Goal: Information Seeking & Learning: Learn about a topic

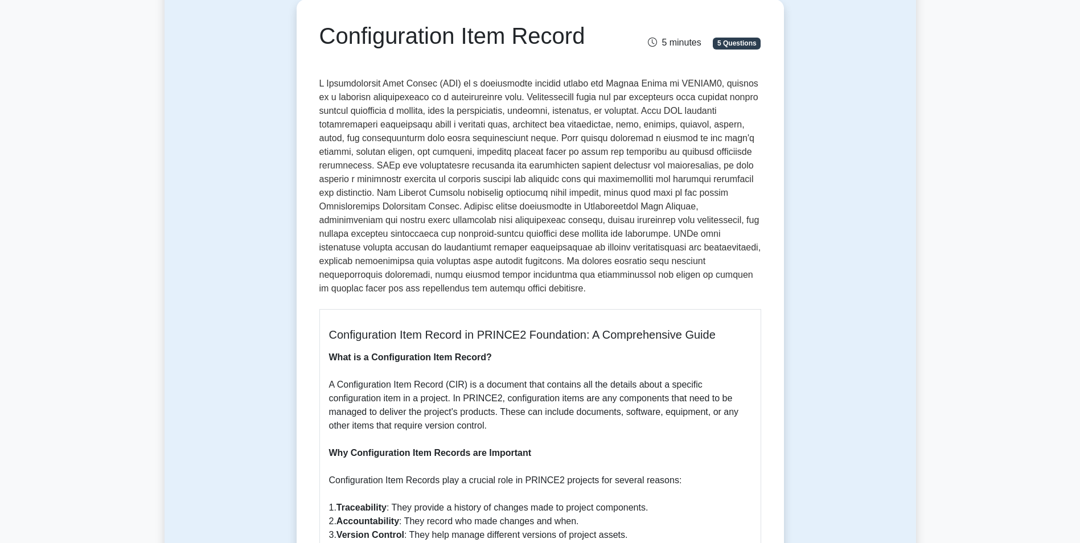
scroll to position [114, 0]
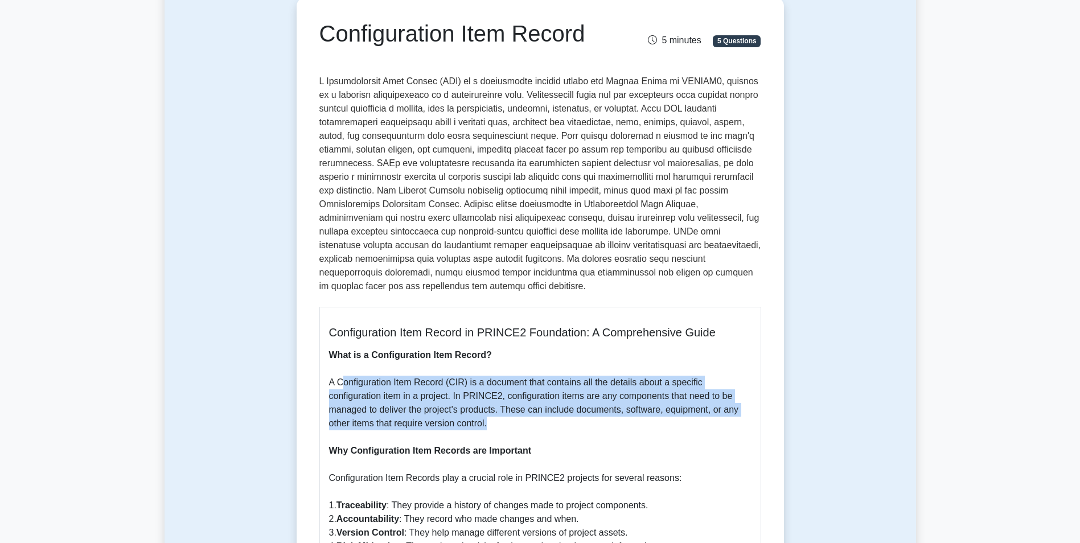
drag, startPoint x: 343, startPoint y: 383, endPoint x: 724, endPoint y: 425, distance: 383.0
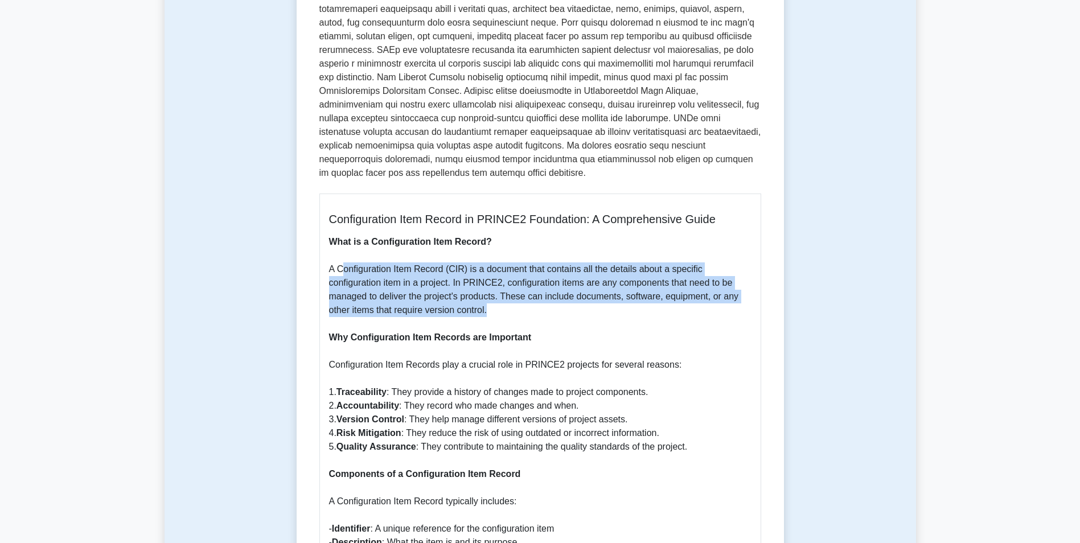
scroll to position [228, 0]
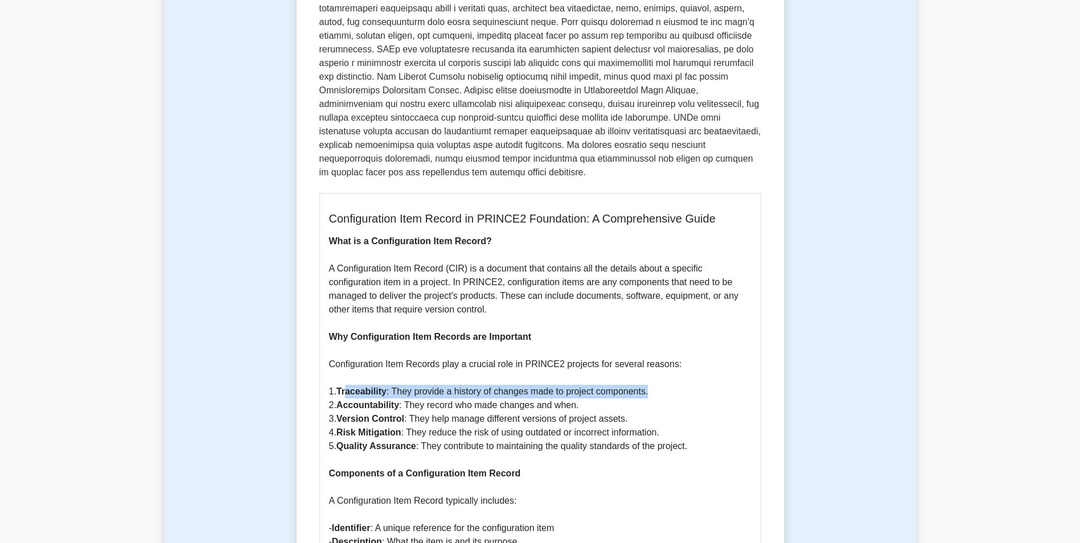
drag, startPoint x: 348, startPoint y: 392, endPoint x: 704, endPoint y: 392, distance: 355.7
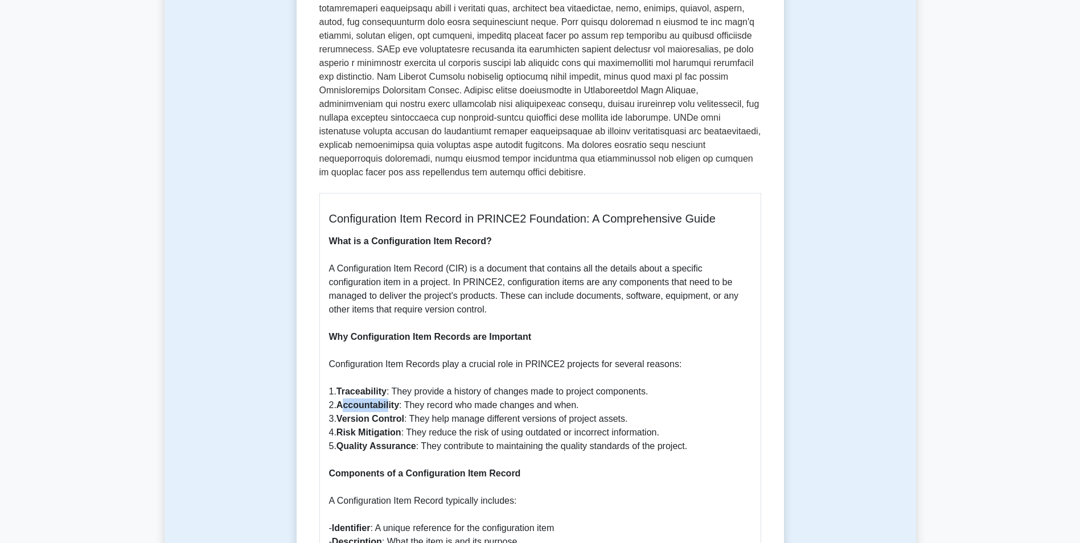
drag, startPoint x: 347, startPoint y: 407, endPoint x: 389, endPoint y: 407, distance: 42.1
click at [389, 407] on b "Accountability" at bounding box center [367, 405] width 63 height 10
drag, startPoint x: 454, startPoint y: 394, endPoint x: 531, endPoint y: 396, distance: 77.4
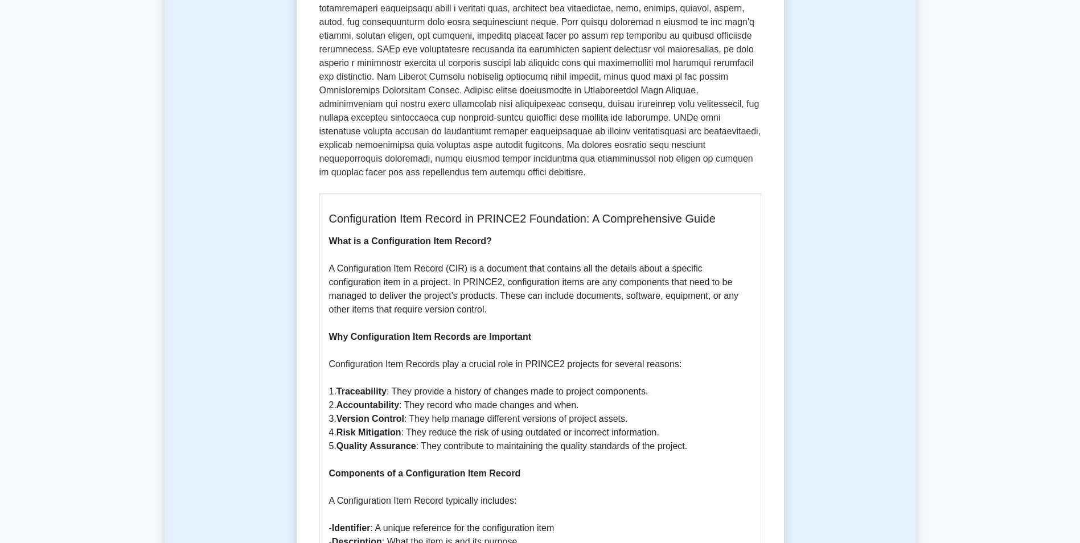
drag, startPoint x: 531, startPoint y: 396, endPoint x: 516, endPoint y: 421, distance: 29.9
drag, startPoint x: 409, startPoint y: 403, endPoint x: 602, endPoint y: 403, distance: 193.5
drag, startPoint x: 419, startPoint y: 421, endPoint x: 652, endPoint y: 420, distance: 232.8
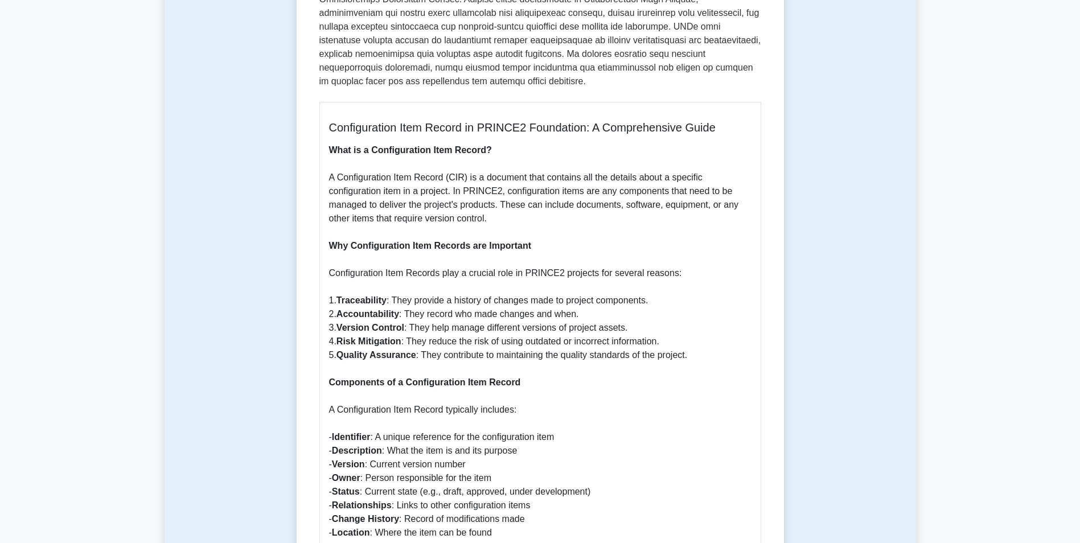
scroll to position [341, 0]
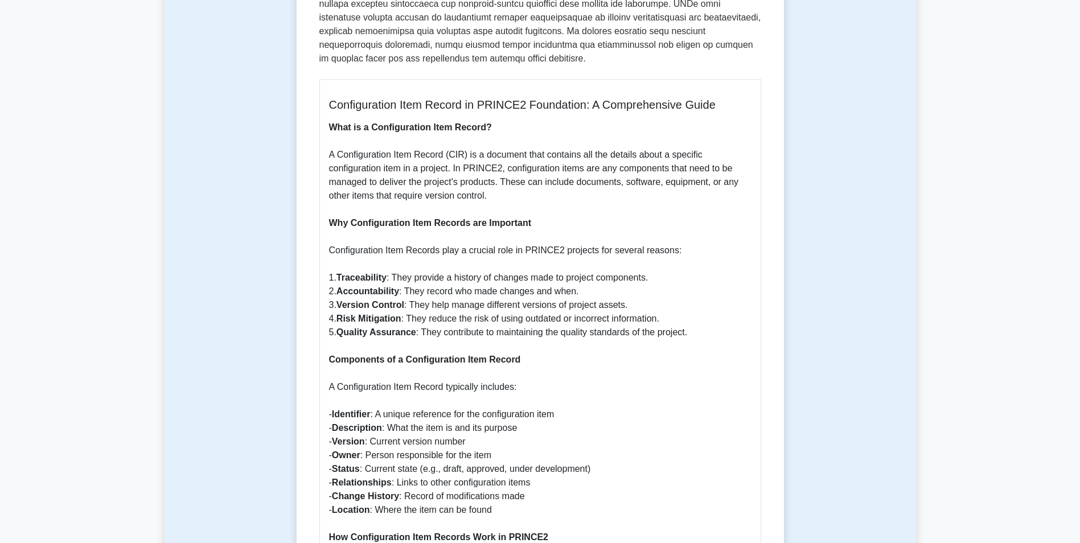
click at [765, 410] on div "Configuration Item Record 5 minutes 5 Questions Configuration Item Record in PR…" at bounding box center [540, 525] width 478 height 1502
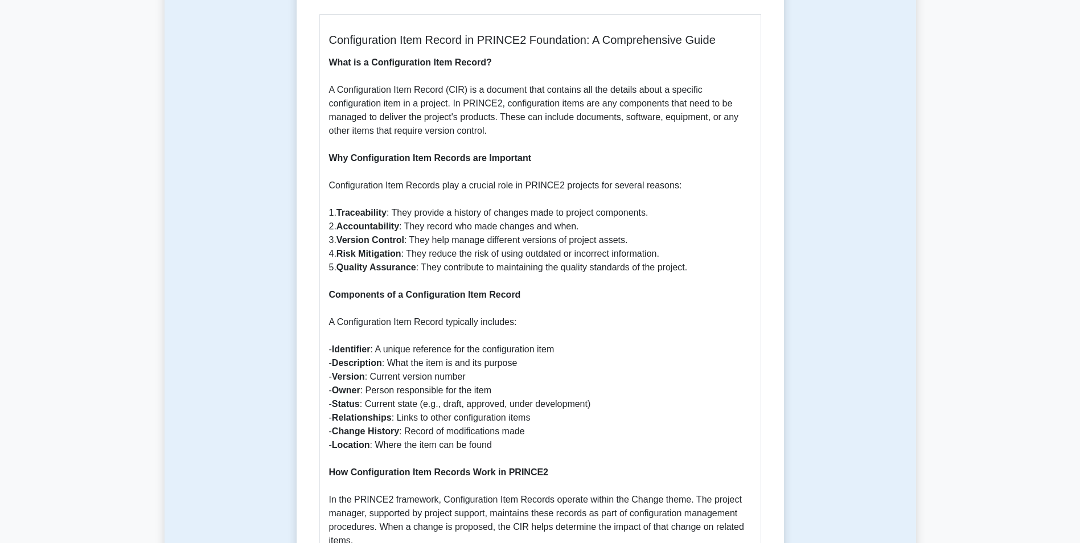
scroll to position [398, 0]
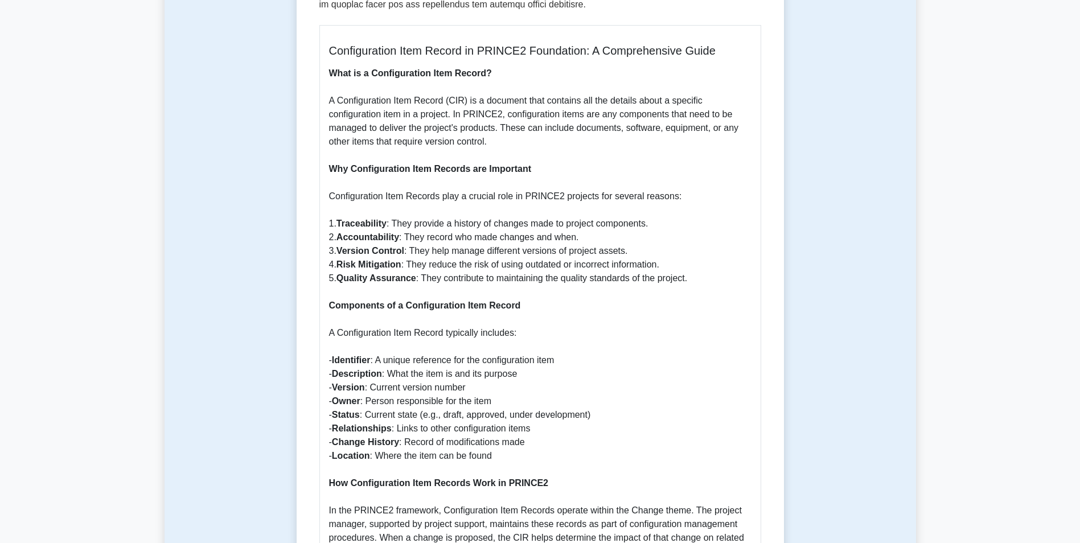
click at [239, 198] on div "Configuration Item Record 5 minutes 5 Questions Configuration Item Record in PR…" at bounding box center [539, 471] width 751 height 1566
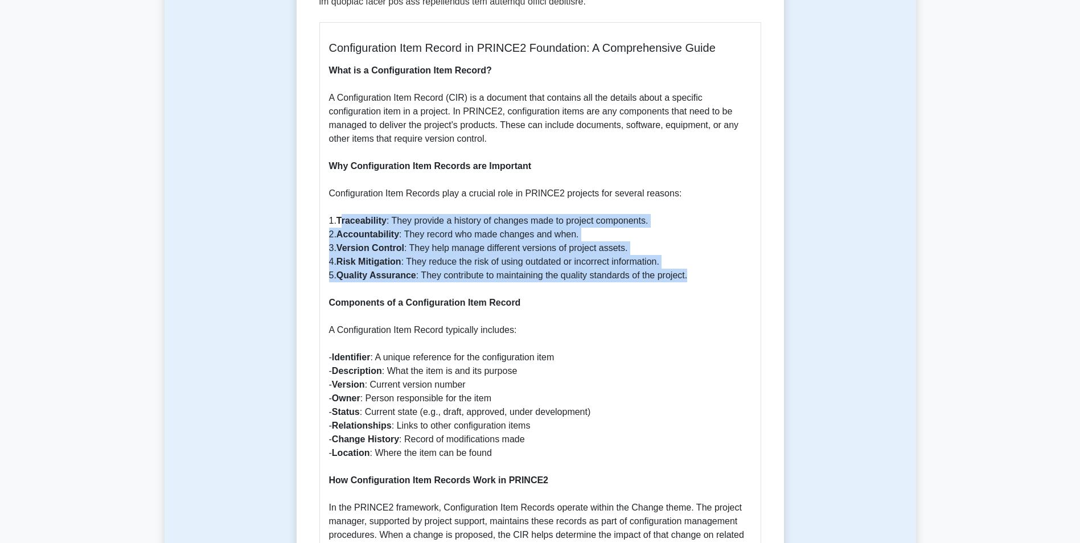
drag, startPoint x: 341, startPoint y: 221, endPoint x: 695, endPoint y: 279, distance: 359.2
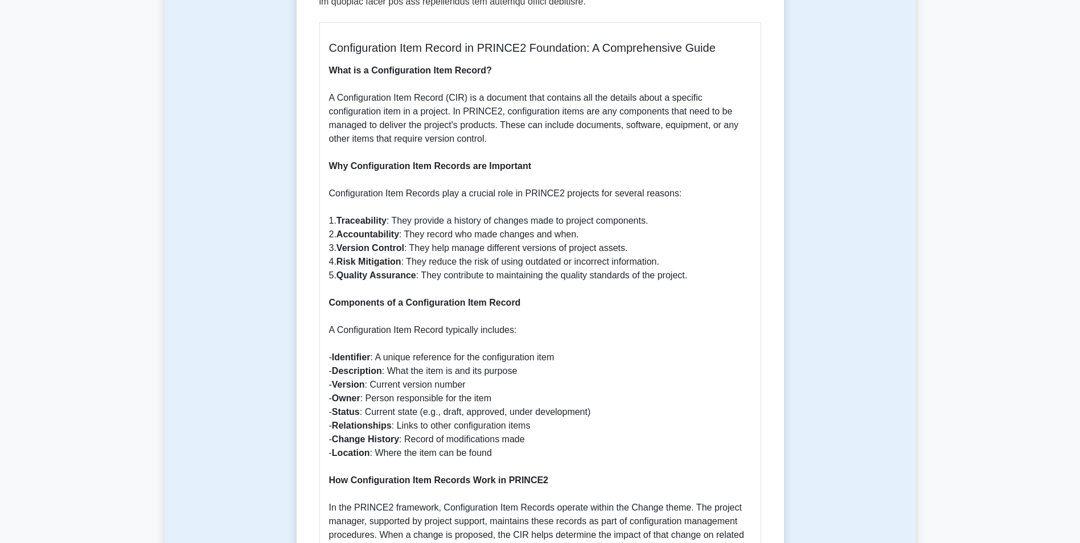
drag, startPoint x: 695, startPoint y: 279, endPoint x: 641, endPoint y: 369, distance: 105.7
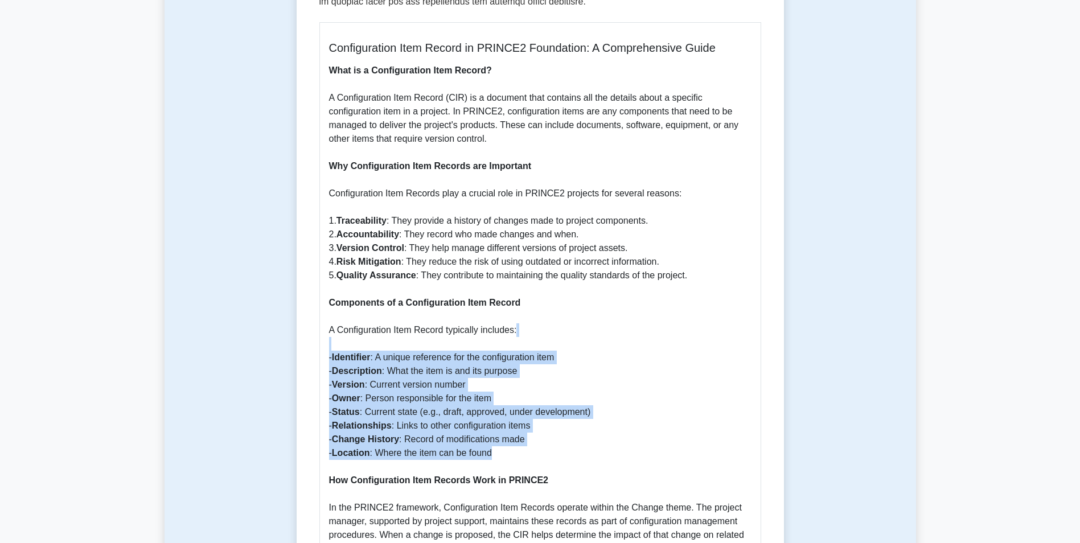
drag, startPoint x: 354, startPoint y: 348, endPoint x: 530, endPoint y: 455, distance: 206.0
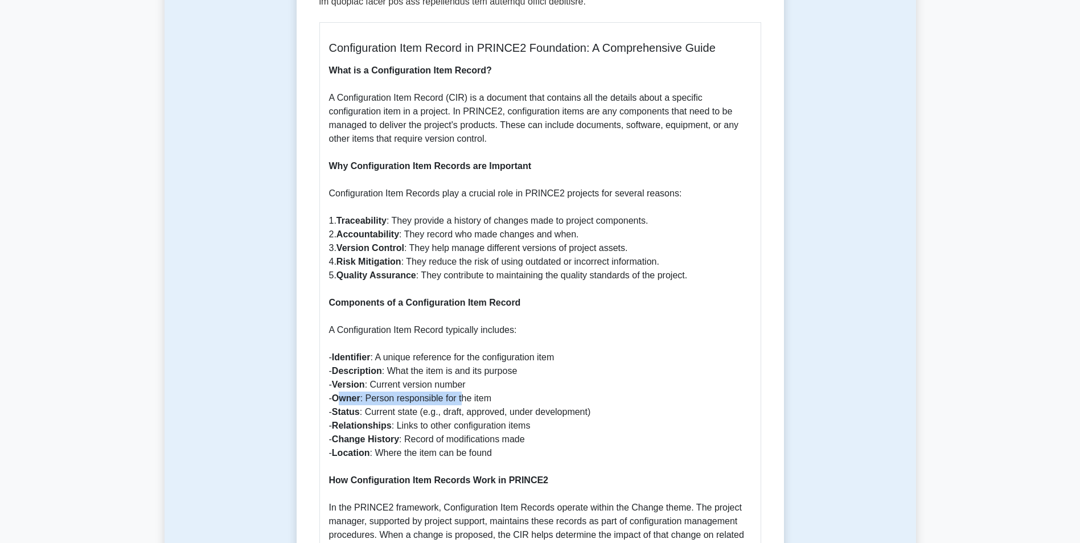
drag, startPoint x: 349, startPoint y: 396, endPoint x: 463, endPoint y: 401, distance: 113.9
drag, startPoint x: 463, startPoint y: 401, endPoint x: 602, endPoint y: 428, distance: 142.1
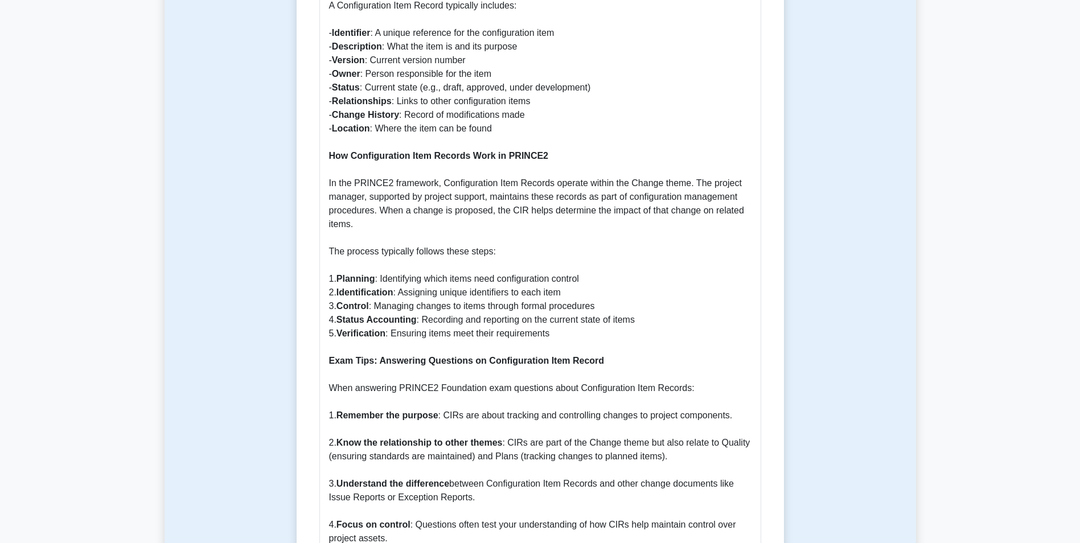
scroll to position [740, 0]
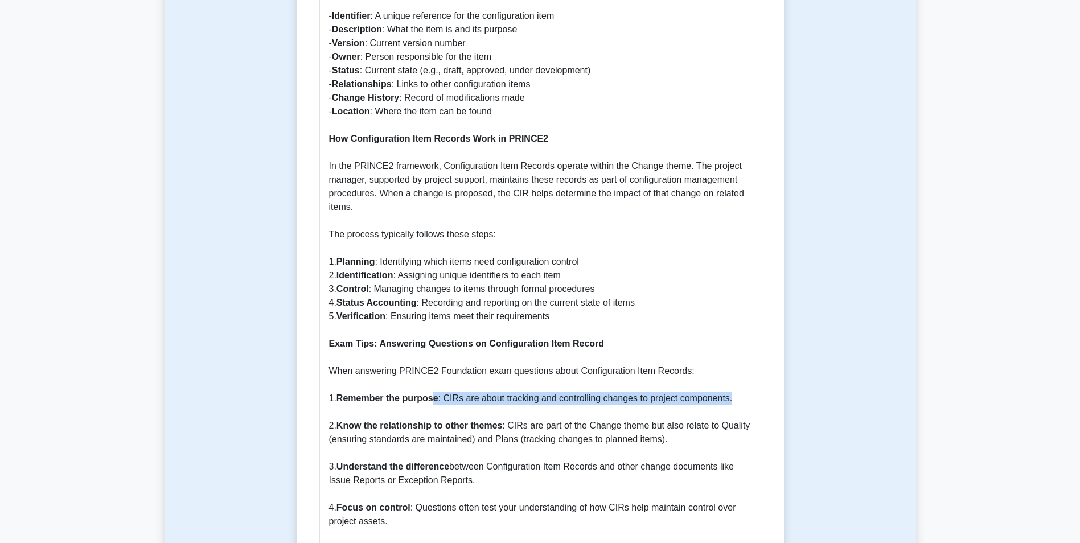
drag, startPoint x: 435, startPoint y: 396, endPoint x: 743, endPoint y: 399, distance: 307.9
click at [743, 399] on p "What is a Configuration Item Record? A Configuration Item Record (CIR) is a doc…" at bounding box center [540, 234] width 422 height 1024
click at [476, 433] on p "What is a Configuration Item Record? A Configuration Item Record (CIR) is a doc…" at bounding box center [540, 234] width 422 height 1024
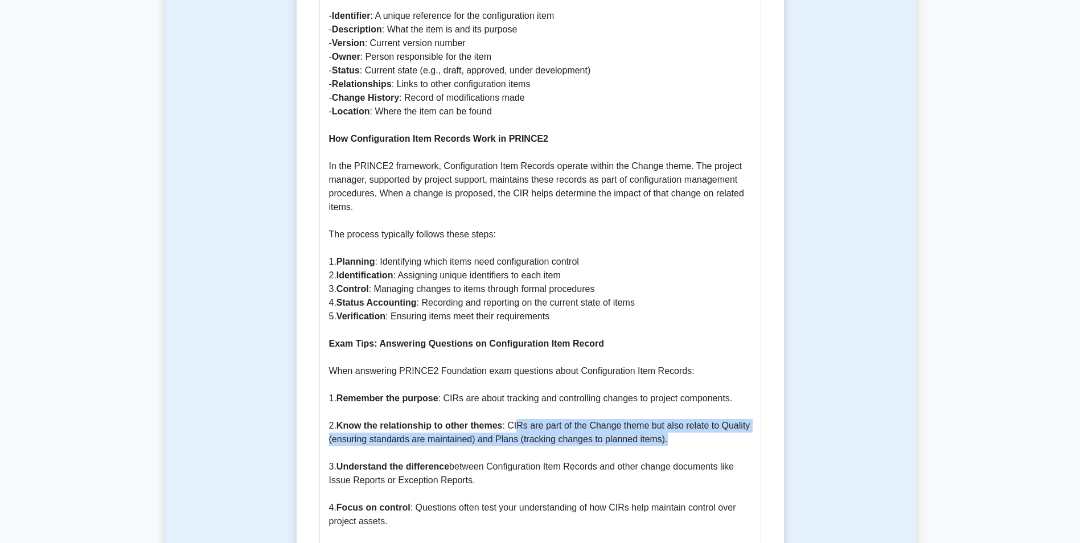
drag, startPoint x: 517, startPoint y: 425, endPoint x: 663, endPoint y: 444, distance: 147.5
click at [663, 444] on p "What is a Configuration Item Record? A Configuration Item Record (CIR) is a doc…" at bounding box center [540, 234] width 422 height 1024
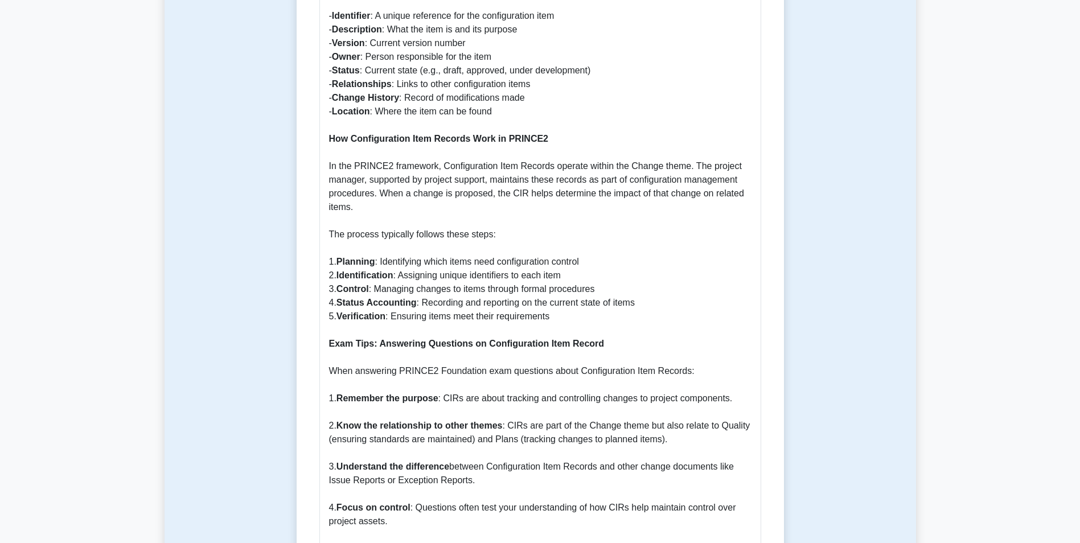
drag, startPoint x: 663, startPoint y: 444, endPoint x: 595, endPoint y: 456, distance: 68.9
click at [595, 456] on p "What is a Configuration Item Record? A Configuration Item Record (CIR) is a doc…" at bounding box center [540, 234] width 422 height 1024
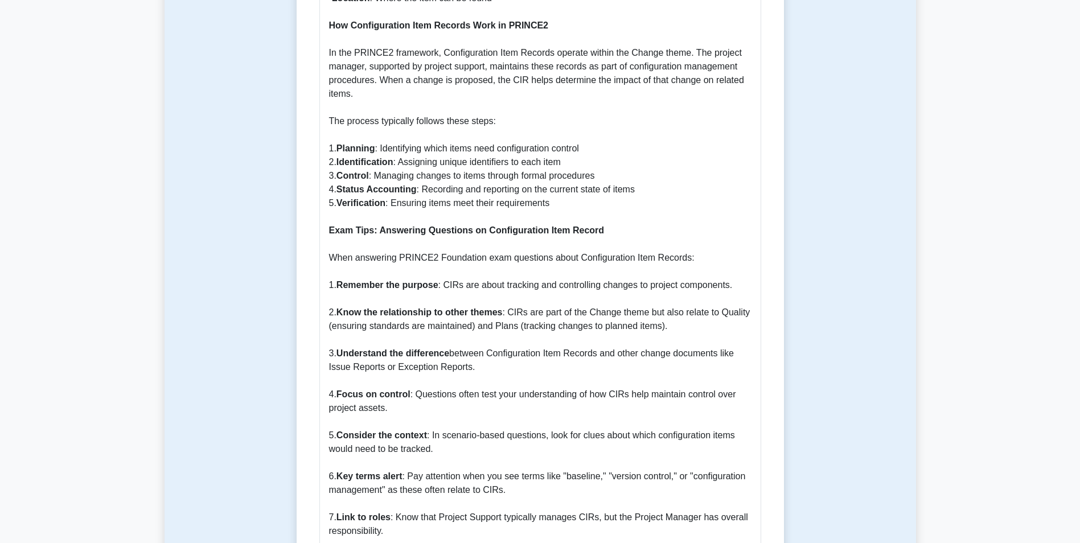
scroll to position [854, 0]
drag, startPoint x: 335, startPoint y: 348, endPoint x: 717, endPoint y: 369, distance: 382.5
click at [717, 369] on p "What is a Configuration Item Record? A Configuration Item Record (CIR) is a doc…" at bounding box center [540, 120] width 422 height 1024
click at [472, 412] on p "What is a Configuration Item Record? A Configuration Item Record (CIR) is a doc…" at bounding box center [540, 120] width 422 height 1024
click at [426, 405] on p "What is a Configuration Item Record? A Configuration Item Record (CIR) is a doc…" at bounding box center [540, 120] width 422 height 1024
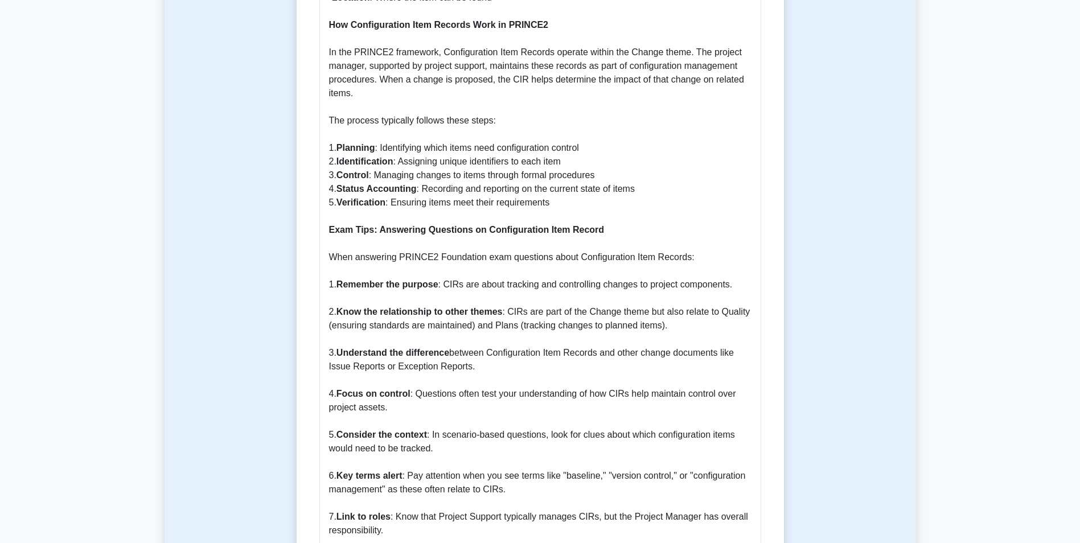
click at [529, 380] on p "What is a Configuration Item Record? A Configuration Item Record (CIR) is a doc…" at bounding box center [540, 120] width 422 height 1024
click at [407, 413] on p "What is a Configuration Item Record? A Configuration Item Record (CIR) is a doc…" at bounding box center [540, 120] width 422 height 1024
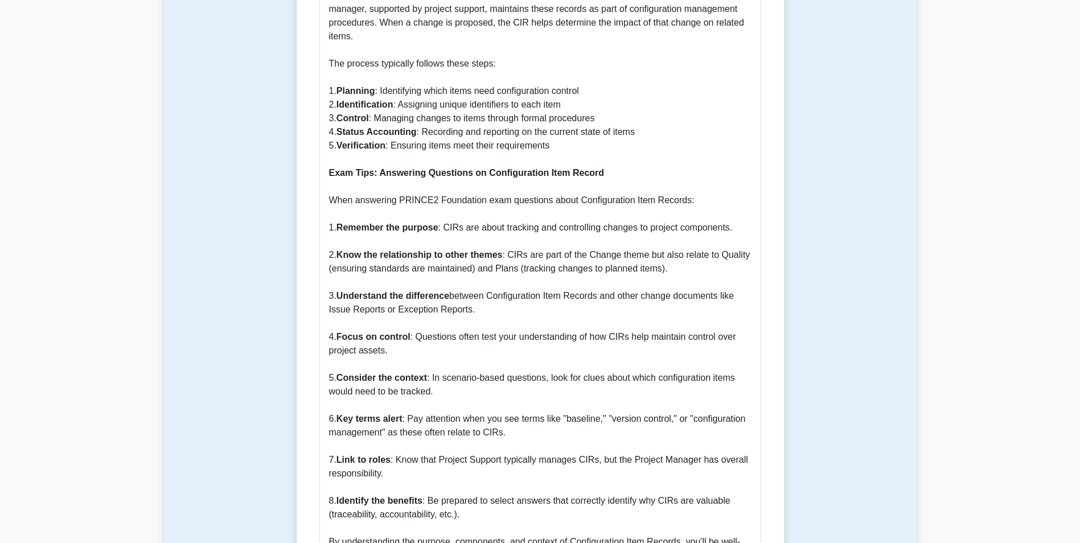
scroll to position [967, 0]
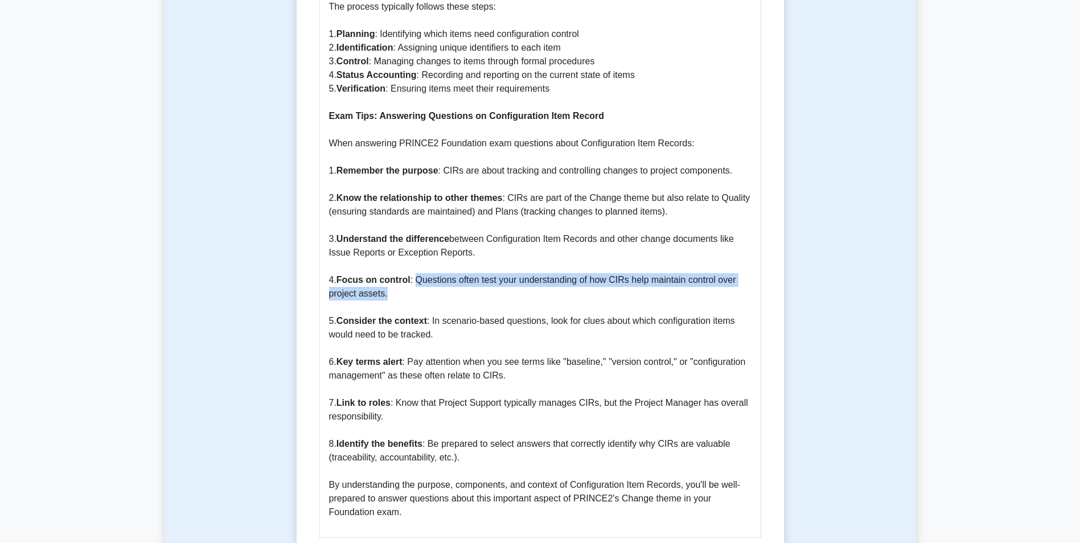
drag, startPoint x: 415, startPoint y: 281, endPoint x: 730, endPoint y: 295, distance: 315.1
click at [730, 295] on p "What is a Configuration Item Record? A Configuration Item Record (CIR) is a doc…" at bounding box center [540, 7] width 422 height 1024
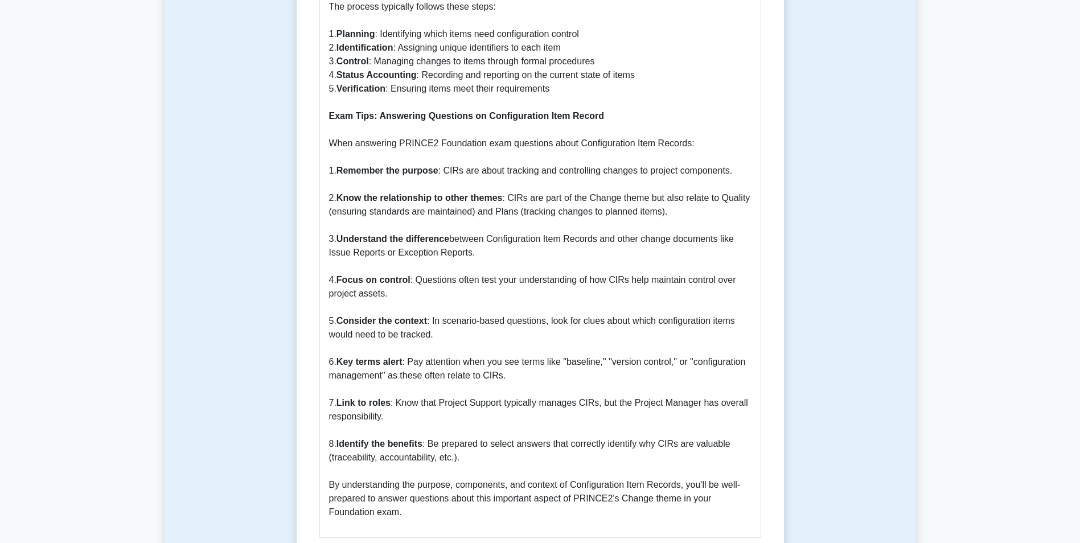
click at [516, 348] on p "What is a Configuration Item Record? A Configuration Item Record (CIR) is a doc…" at bounding box center [540, 7] width 422 height 1024
click at [458, 368] on p "What is a Configuration Item Record? A Configuration Item Record (CIR) is a doc…" at bounding box center [540, 7] width 422 height 1024
